Goal: Book appointment/travel/reservation

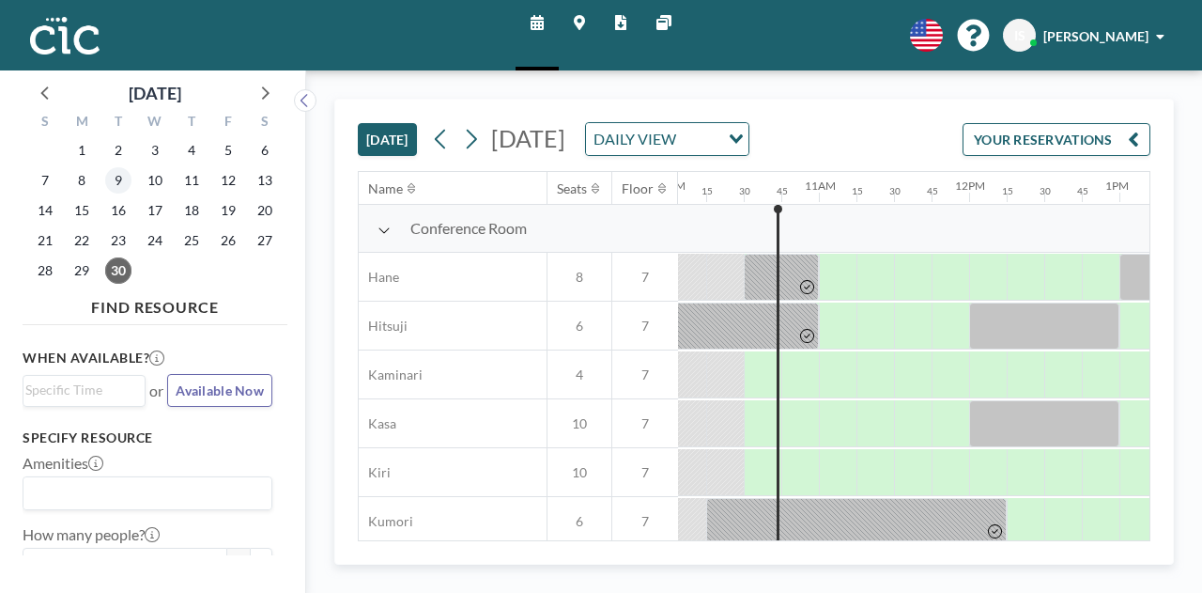
scroll to position [0, 1540]
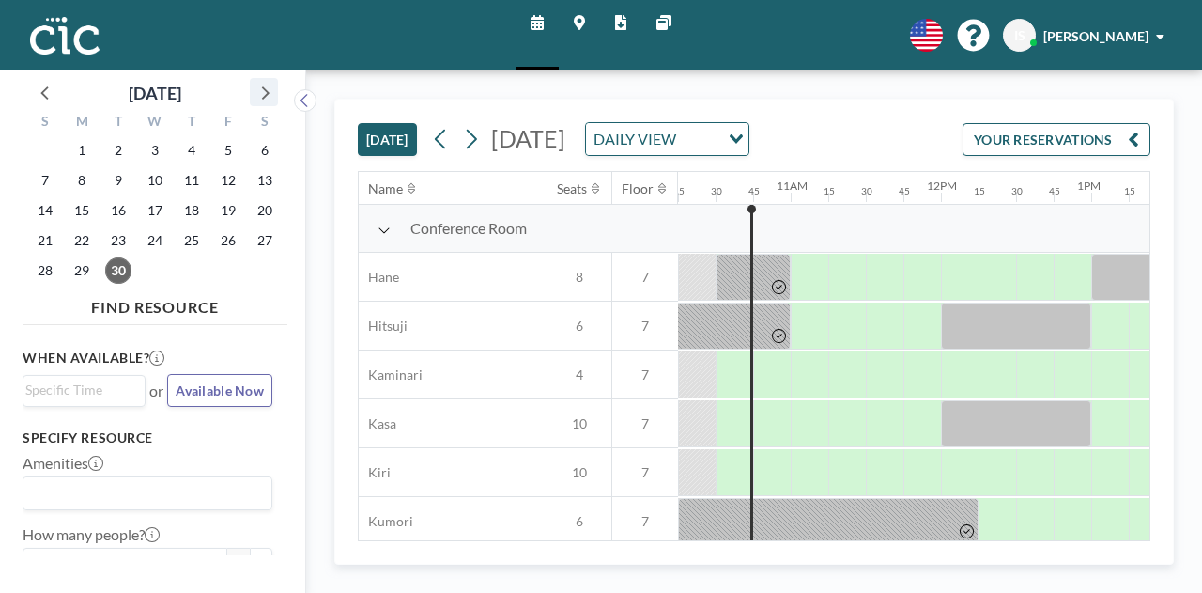
click at [261, 87] on icon at bounding box center [264, 92] width 24 height 24
click at [83, 178] on span "6" at bounding box center [82, 180] width 26 height 26
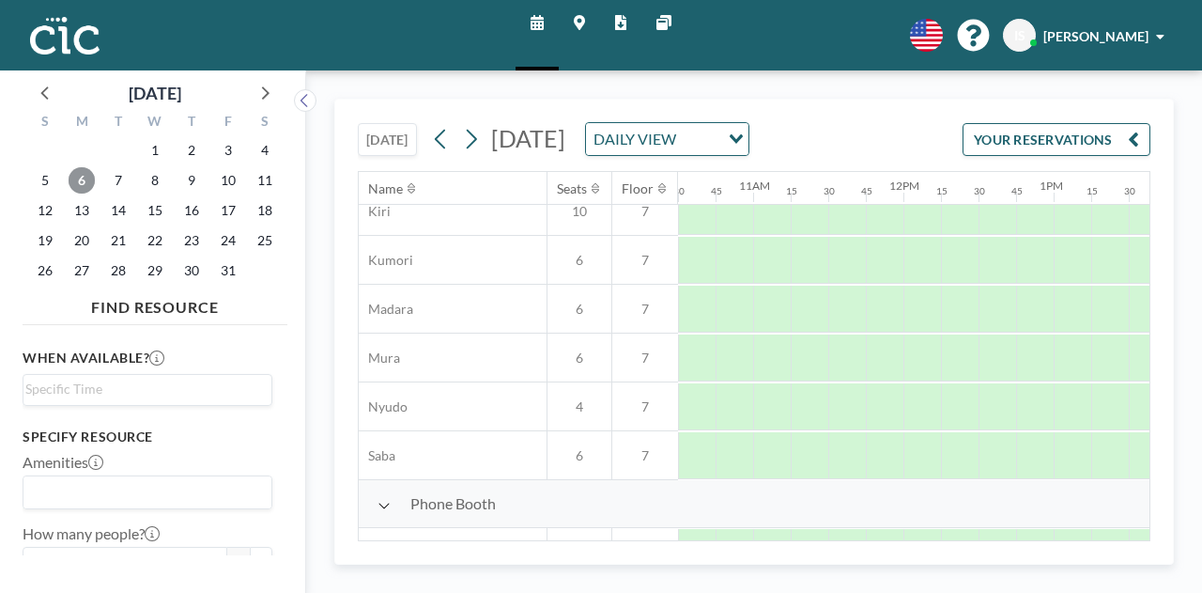
scroll to position [261, 1585]
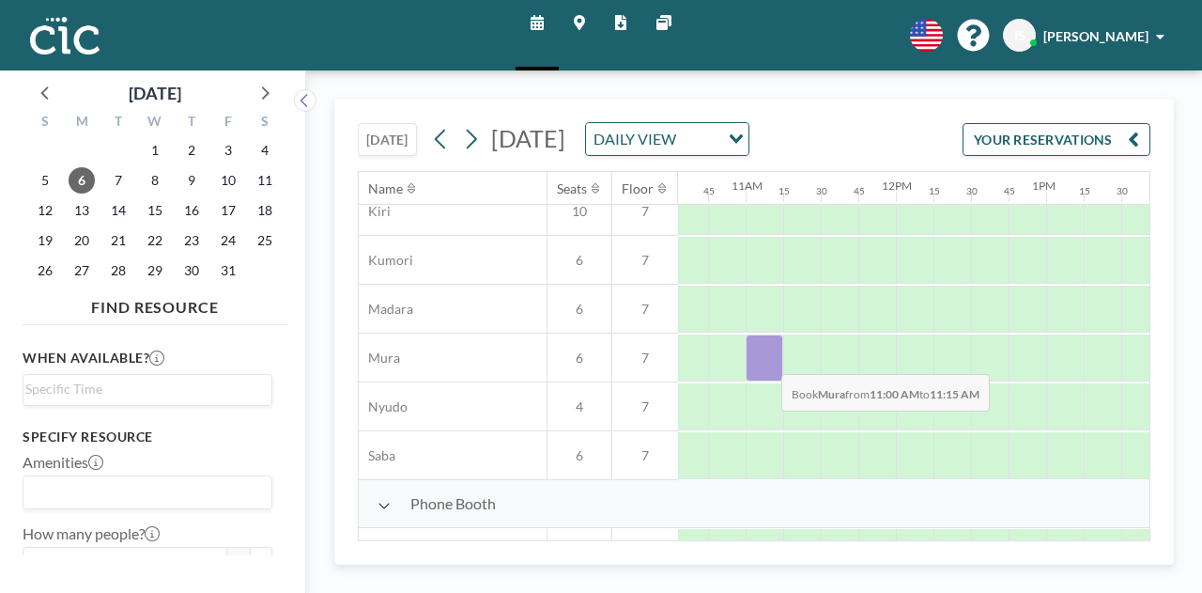
click at [766, 358] on div at bounding box center [765, 357] width 38 height 47
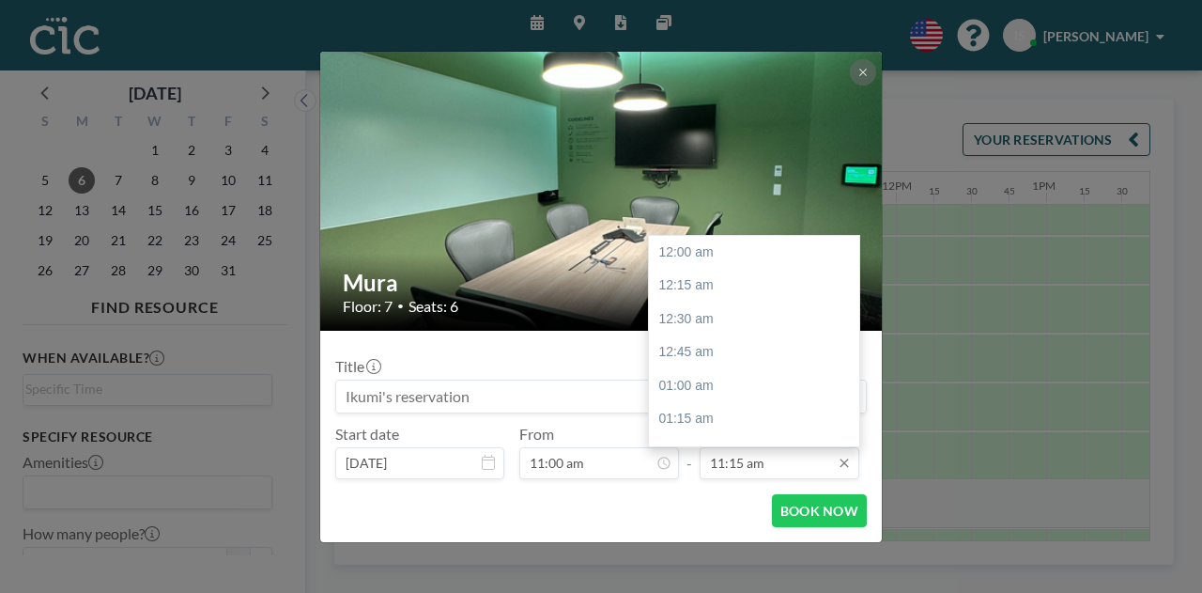
scroll to position [1505, 0]
click at [759, 471] on input "11:15 am" at bounding box center [780, 463] width 160 height 32
click at [724, 386] on div "01:00 pm" at bounding box center [759, 390] width 220 height 34
type input "01:00 pm"
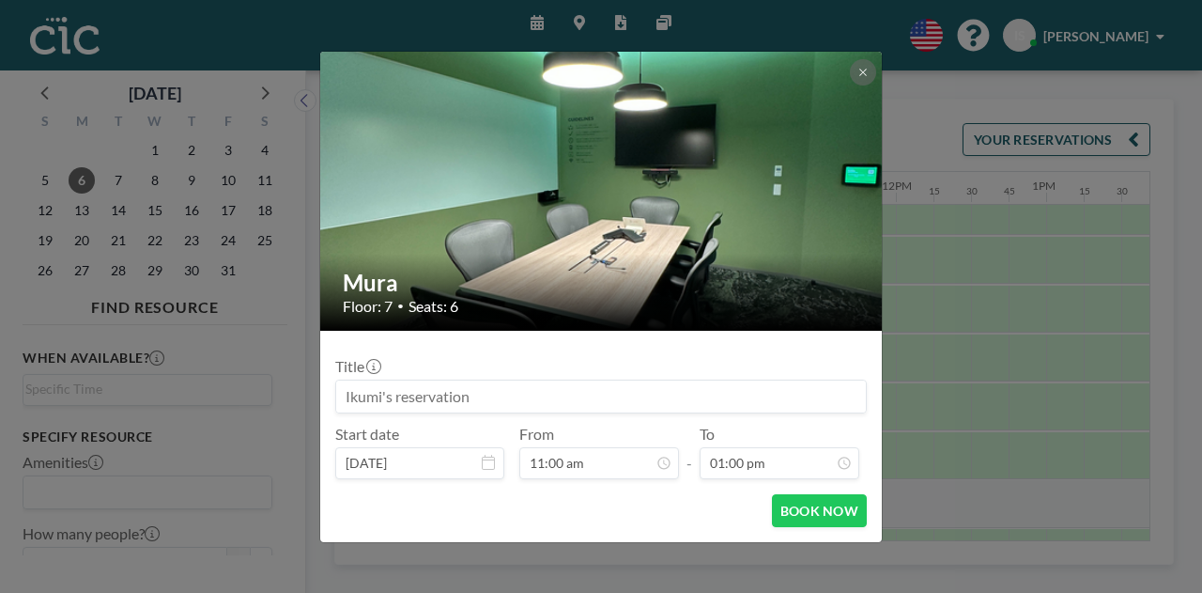
click at [441, 397] on input at bounding box center [601, 396] width 530 height 32
type input "あ"
type input "aiESG"
click at [789, 512] on button "BOOK NOW" at bounding box center [819, 510] width 95 height 33
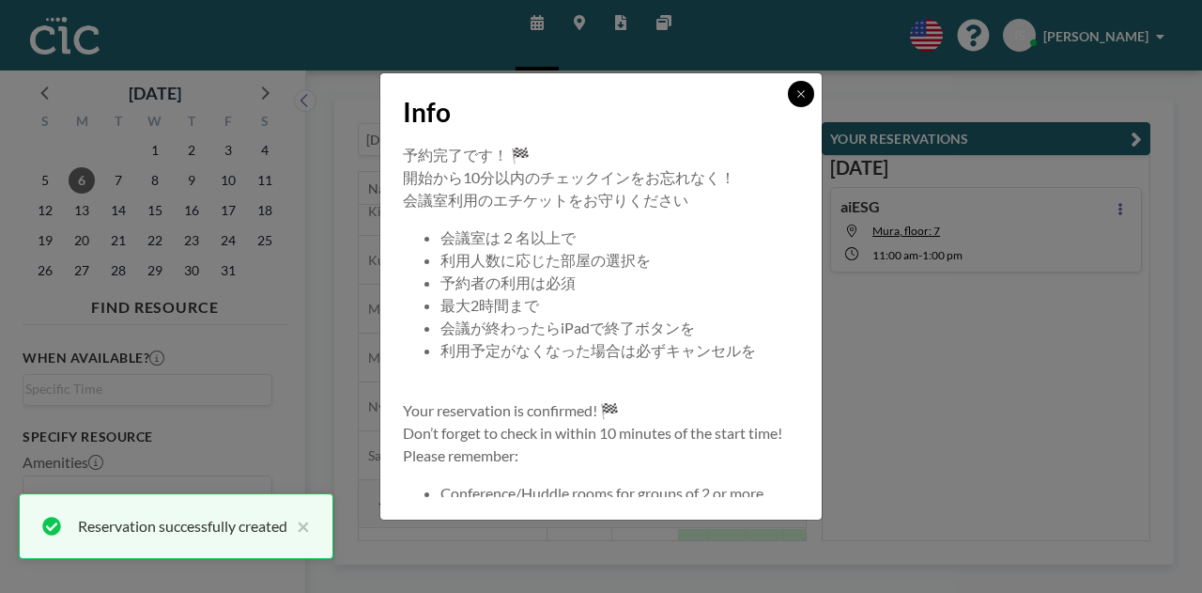
click at [800, 88] on icon at bounding box center [801, 93] width 11 height 11
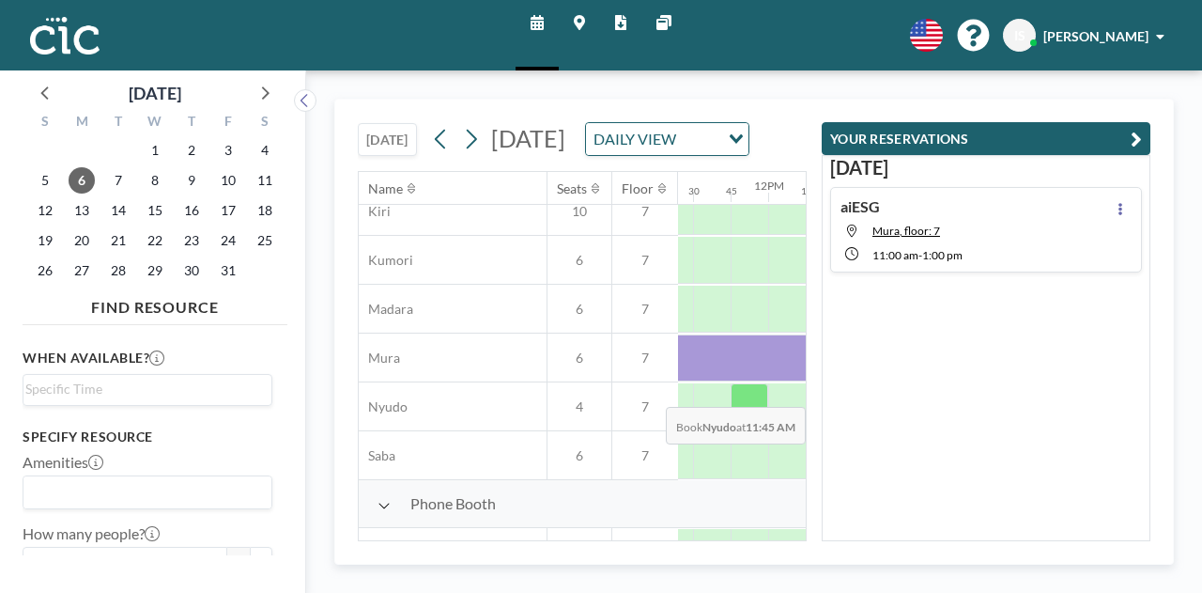
scroll to position [261, 1724]
click at [476, 153] on icon at bounding box center [471, 139] width 18 height 28
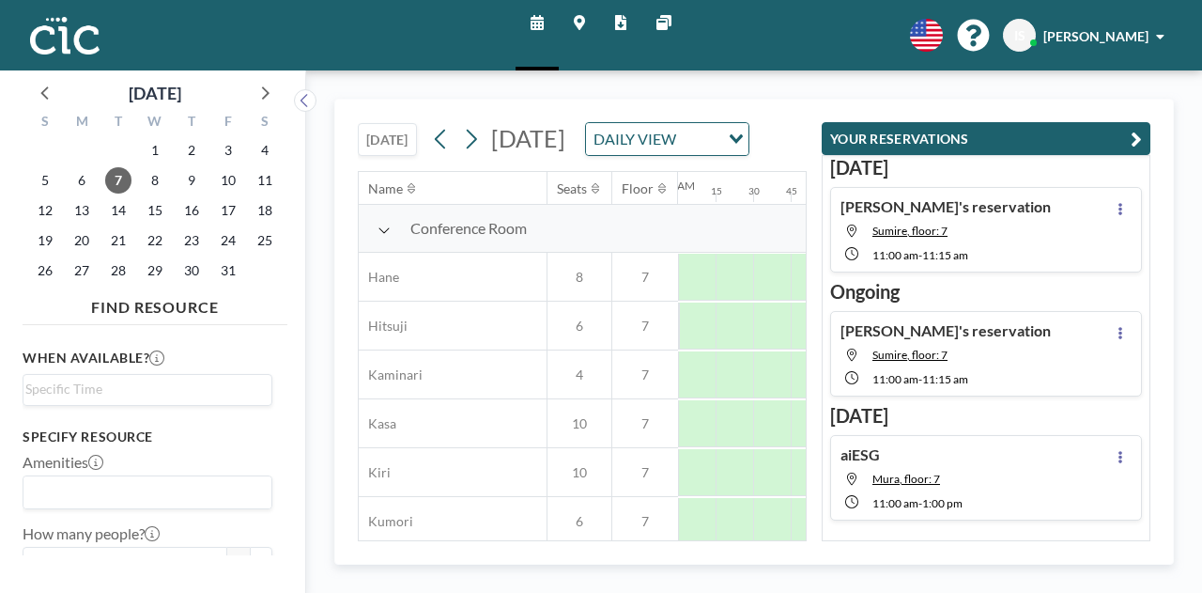
scroll to position [0, 941]
